Goal: Transaction & Acquisition: Purchase product/service

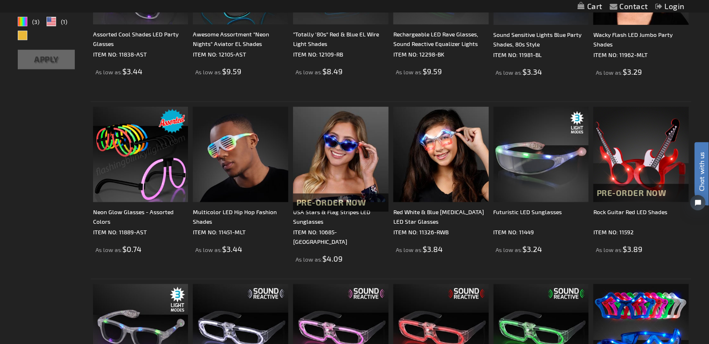
scroll to position [284, 0]
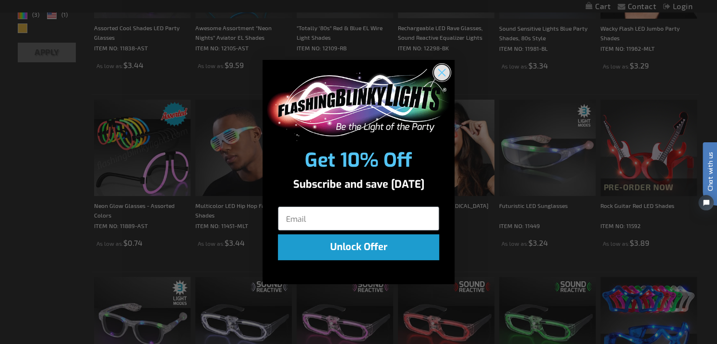
click at [443, 71] on icon "Close dialog" at bounding box center [442, 72] width 7 height 7
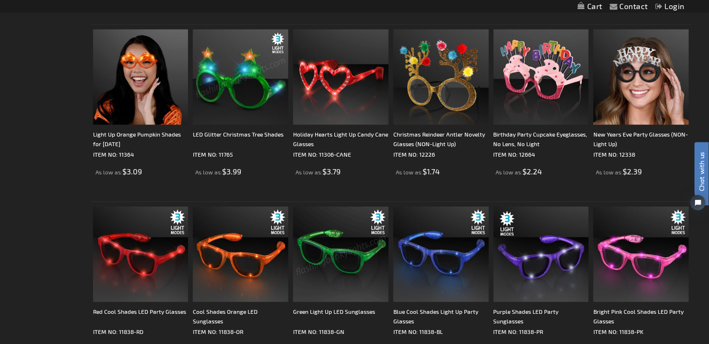
scroll to position [1241, 0]
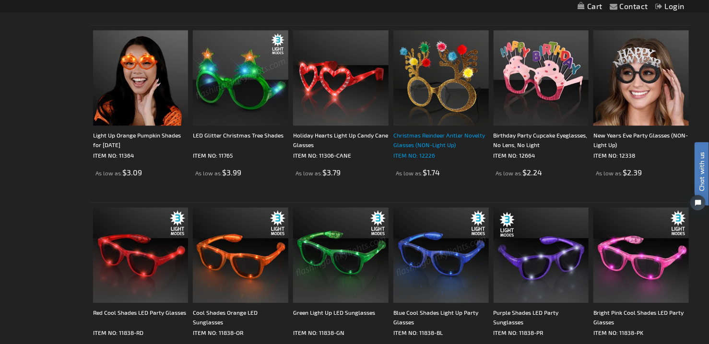
click at [439, 139] on div "Christmas Reindeer Antler Novelty Glasses (NON-Light Up)" at bounding box center [440, 139] width 95 height 19
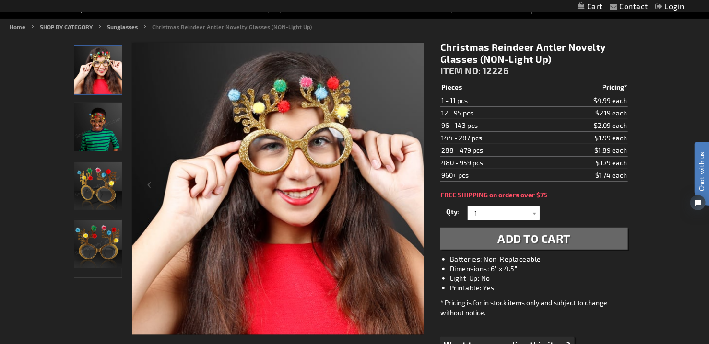
scroll to position [107, 0]
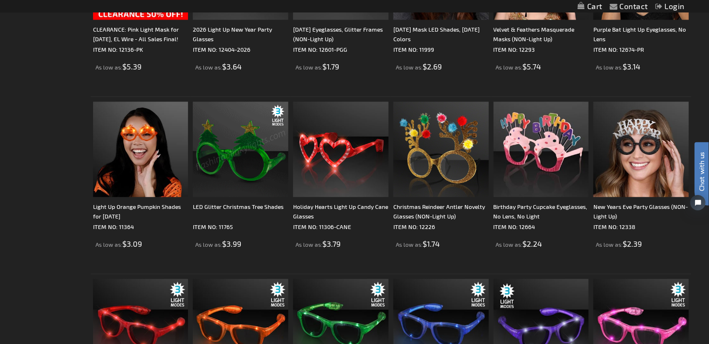
click at [263, 160] on img at bounding box center [240, 149] width 95 height 95
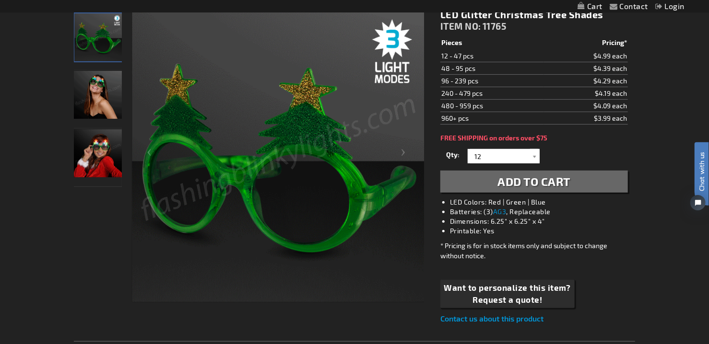
click at [94, 92] on img "Female displaying Light Up LED Christmas Tree Sunglasses" at bounding box center [98, 95] width 48 height 48
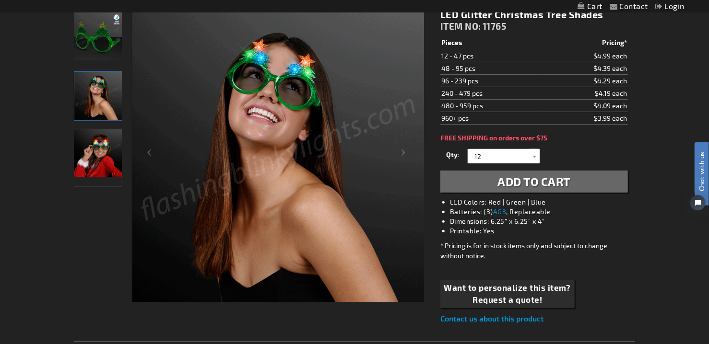
click at [100, 160] on img "Girl displaying Light Up LED Christmas Tree Sunglasses" at bounding box center [98, 154] width 48 height 48
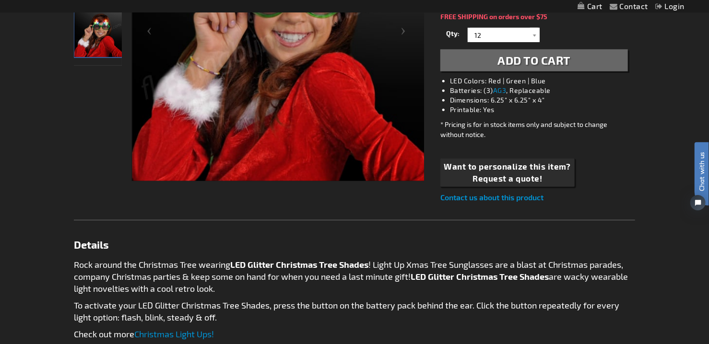
scroll to position [271, 0]
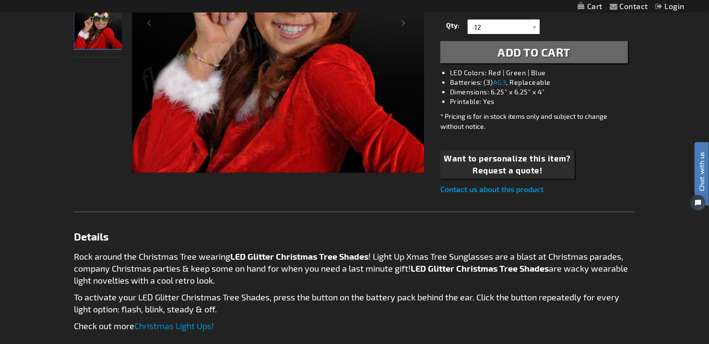
click at [300, 173] on div at bounding box center [278, 55] width 292 height 351
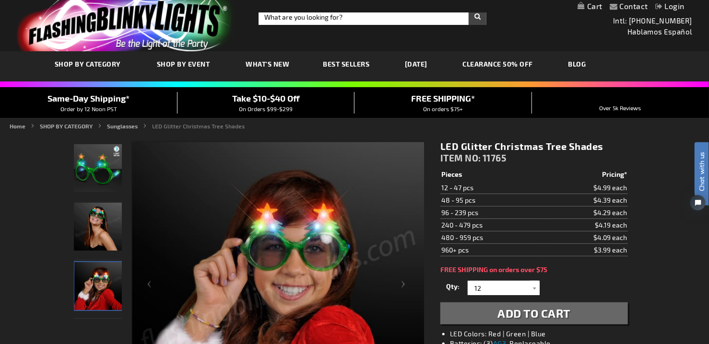
scroll to position [9, 0]
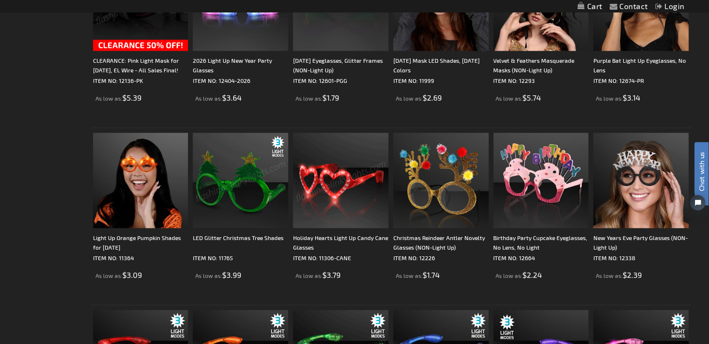
scroll to position [1131, 0]
